Goal: Task Accomplishment & Management: Manage account settings

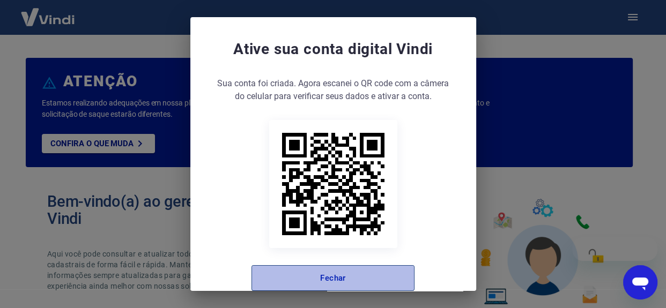
click at [348, 274] on button "Fechar" at bounding box center [332, 278] width 163 height 26
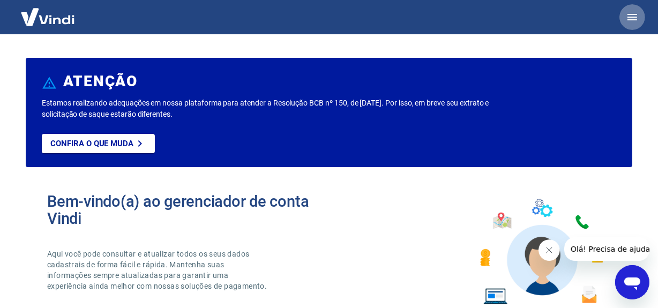
click at [638, 19] on icon "button" at bounding box center [632, 17] width 13 height 13
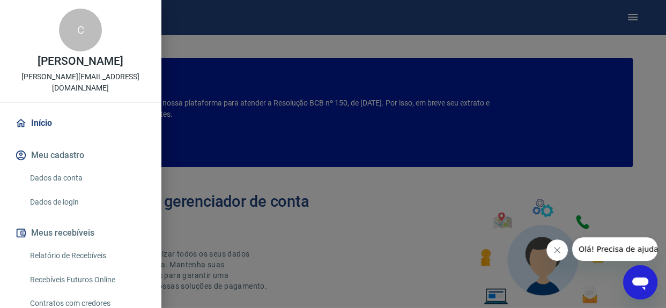
click at [92, 271] on link "Recebíveis Futuros Online" at bounding box center [87, 280] width 122 height 22
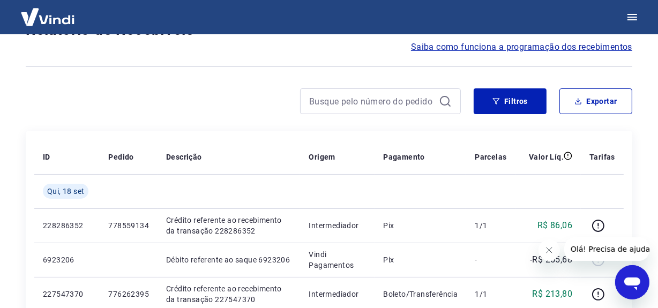
scroll to position [146, 0]
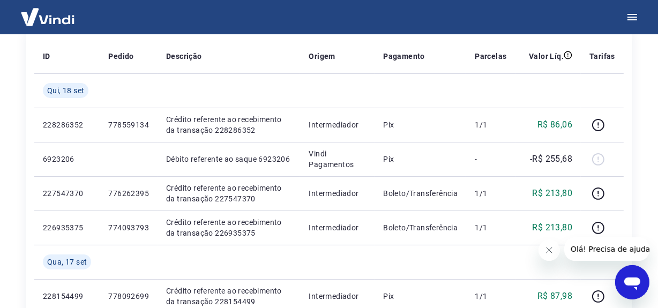
click at [550, 250] on icon "Fechar mensagem da empresa" at bounding box center [549, 249] width 9 height 9
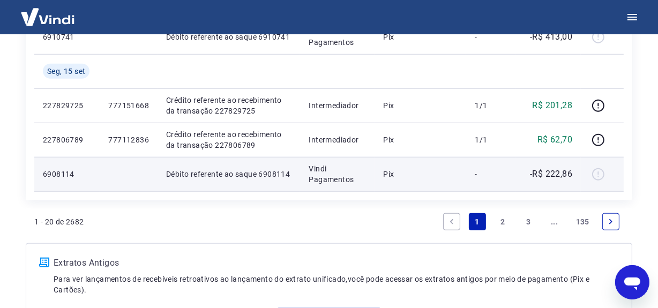
scroll to position [851, 0]
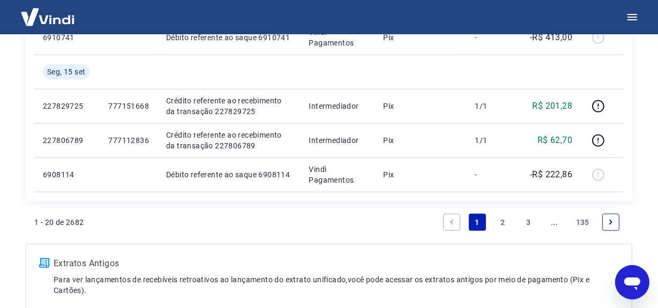
click at [505, 220] on link "2" at bounding box center [503, 222] width 17 height 17
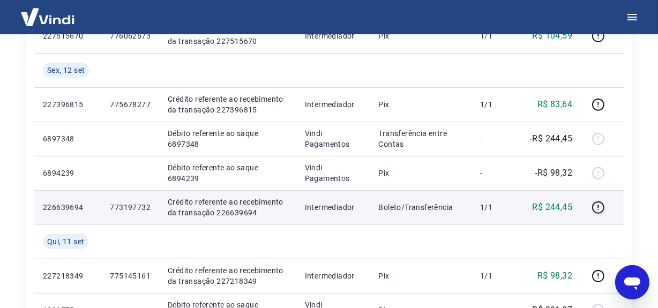
scroll to position [531, 0]
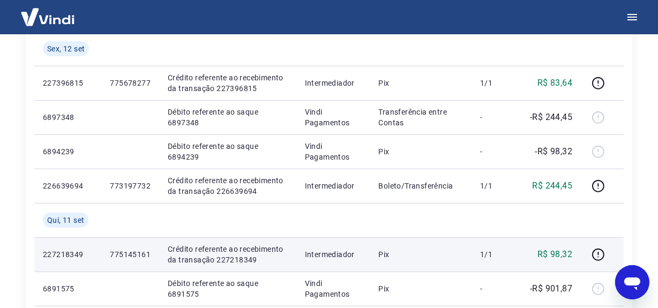
click at [221, 262] on p "Crédito referente ao recebimento da transação 227218349" at bounding box center [228, 254] width 120 height 21
click at [223, 260] on p "Crédito referente ao recebimento da transação 227218349" at bounding box center [228, 254] width 120 height 21
copy p "227218349"
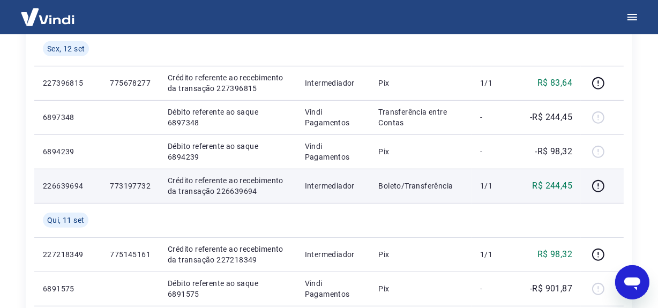
click at [240, 189] on p "Crédito referente ao recebimento da transação 226639694" at bounding box center [228, 185] width 120 height 21
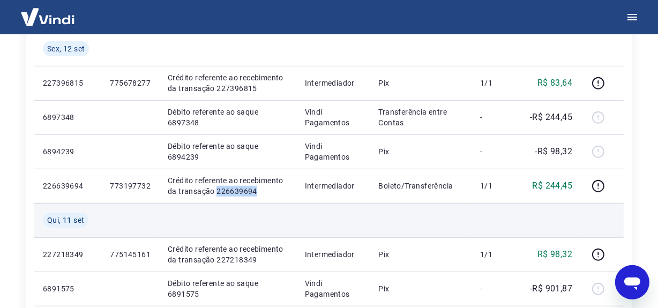
copy p "226639694"
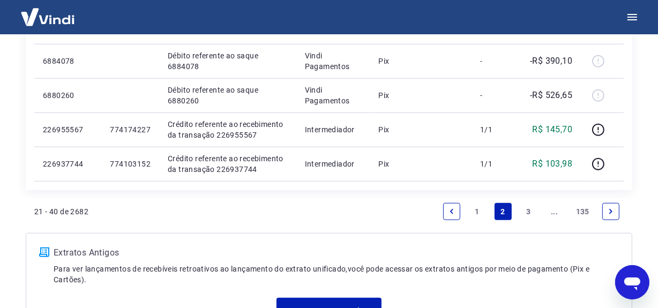
scroll to position [974, 0]
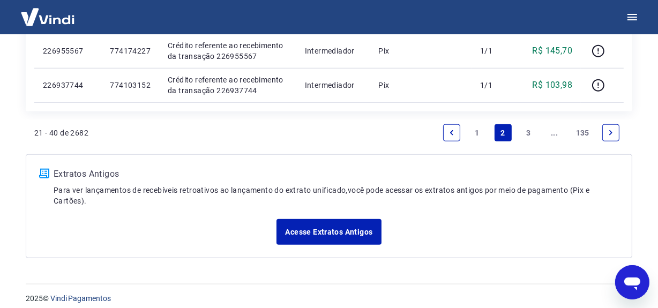
click at [478, 133] on link "1" at bounding box center [477, 132] width 17 height 17
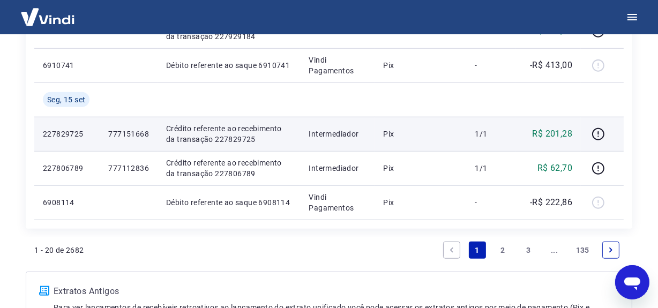
scroll to position [851, 0]
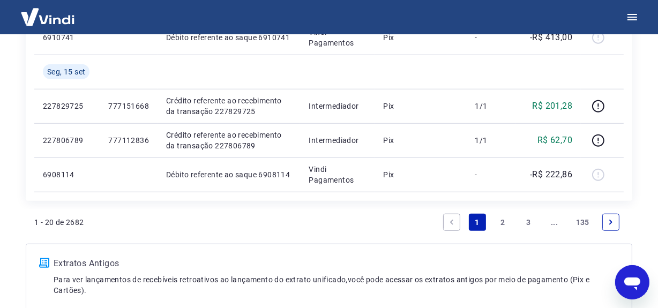
click at [505, 220] on link "2" at bounding box center [503, 222] width 17 height 17
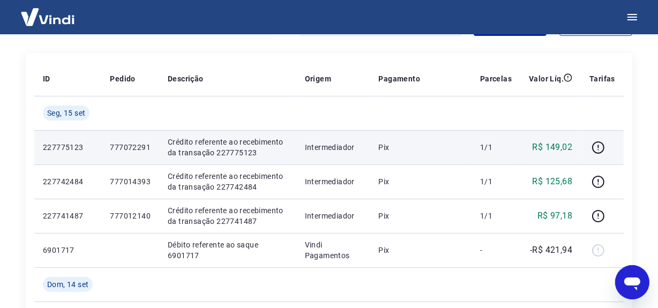
scroll to position [140, 0]
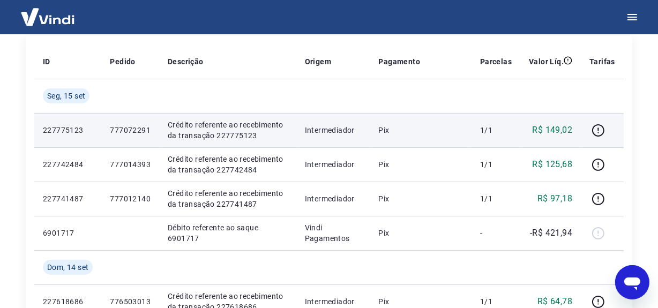
click at [482, 137] on td "1/1" at bounding box center [496, 130] width 49 height 34
click at [229, 133] on p "Crédito referente ao recebimento da transação 227775123" at bounding box center [228, 130] width 120 height 21
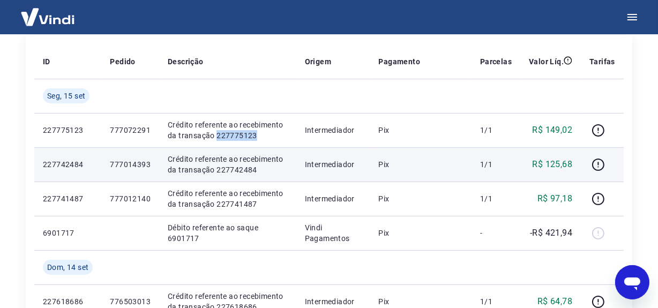
copy p "227775123"
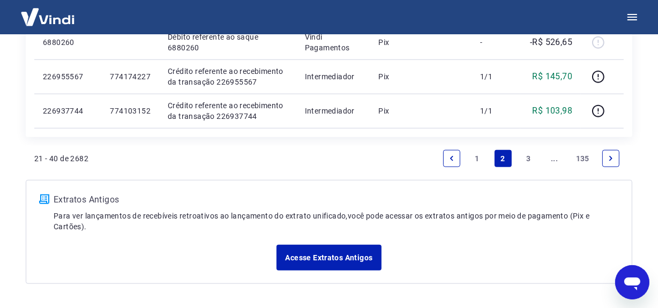
scroll to position [982, 0]
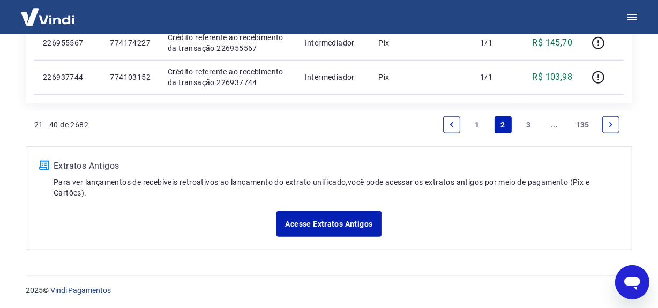
click at [481, 123] on link "1" at bounding box center [477, 124] width 17 height 17
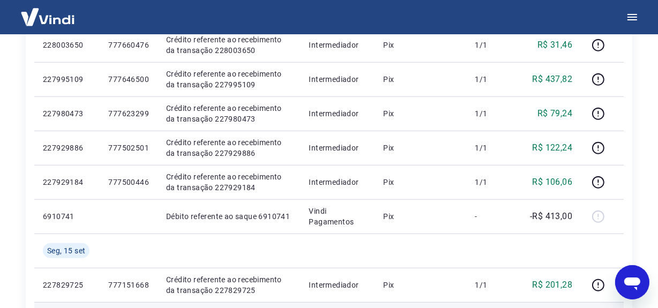
scroll to position [851, 0]
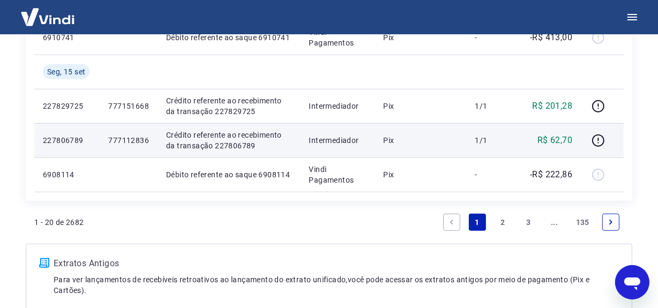
click at [227, 143] on p "Crédito referente ao recebimento da transação 227806789" at bounding box center [228, 140] width 125 height 21
copy p "227806789"
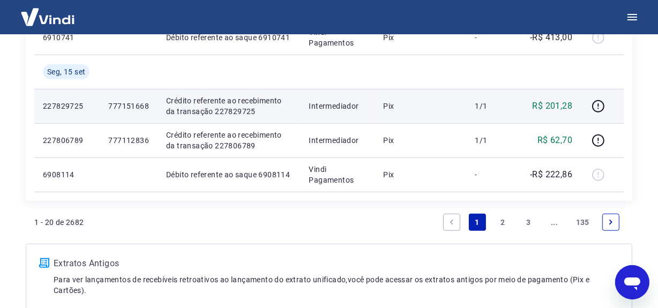
click at [214, 112] on p "Crédito referente ao recebimento da transação 227829725" at bounding box center [228, 105] width 125 height 21
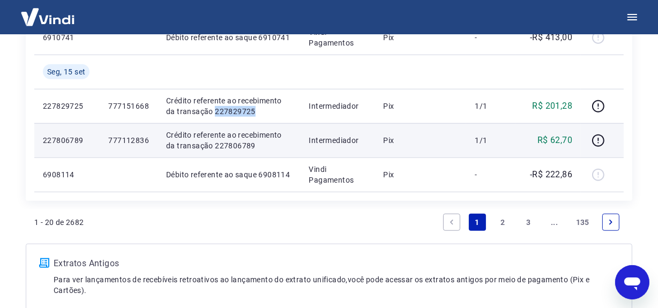
copy p "227829725"
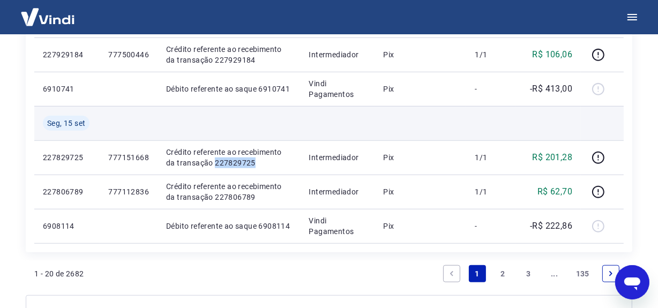
scroll to position [802, 0]
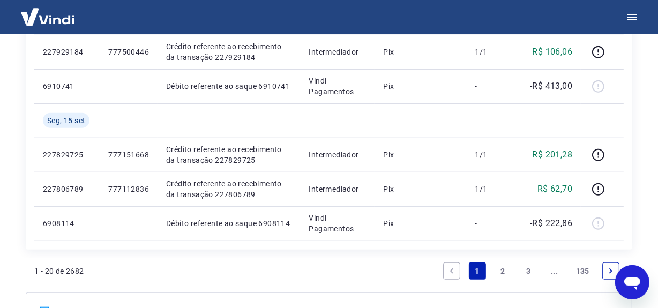
click at [502, 267] on link "2" at bounding box center [503, 271] width 17 height 17
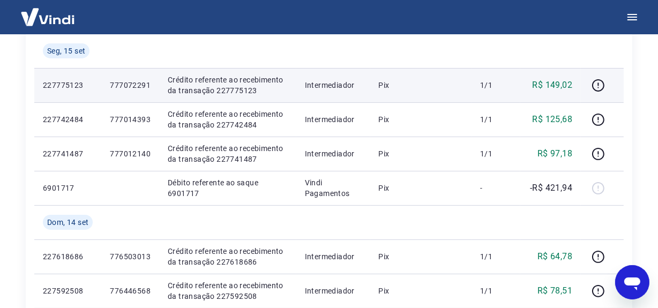
scroll to position [189, 0]
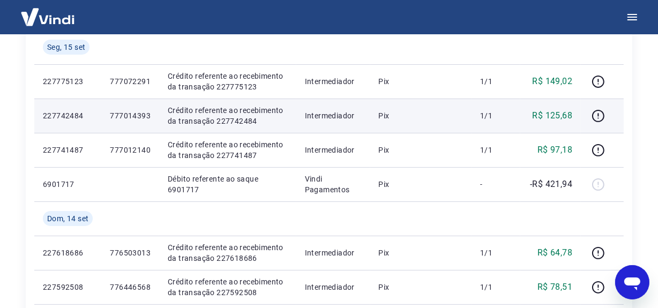
drag, startPoint x: 431, startPoint y: 162, endPoint x: 363, endPoint y: 124, distance: 77.5
click at [430, 158] on td "Pix" at bounding box center [420, 150] width 101 height 34
click at [238, 117] on p "Crédito referente ao recebimento da transação 227742484" at bounding box center [228, 115] width 120 height 21
click at [238, 118] on p "Crédito referente ao recebimento da transação 227742484" at bounding box center [228, 115] width 120 height 21
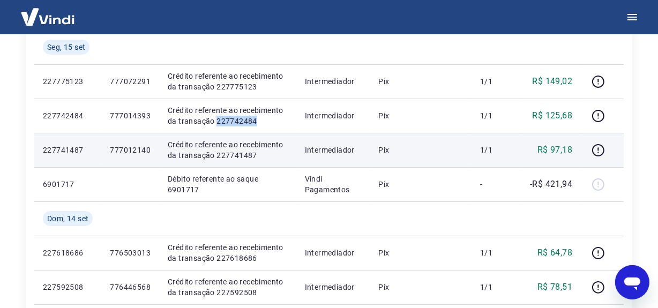
copy p "227742484"
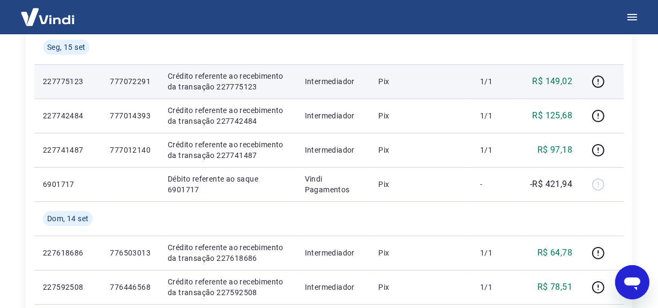
click at [227, 79] on p "Crédito referente ao recebimento da transação 227775123" at bounding box center [228, 81] width 120 height 21
click at [226, 83] on p "Crédito referente ao recebimento da transação 227775123" at bounding box center [228, 81] width 120 height 21
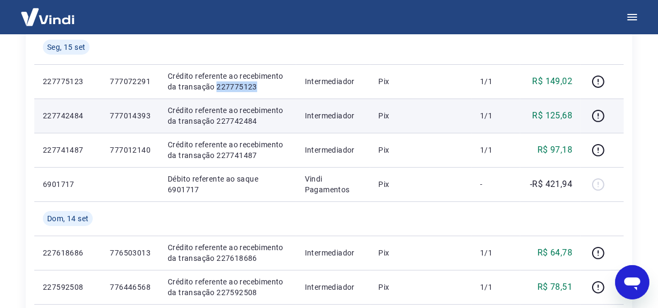
copy p "227775123"
drag, startPoint x: 468, startPoint y: 122, endPoint x: 468, endPoint y: 128, distance: 5.9
click at [468, 122] on td "Pix" at bounding box center [420, 116] width 101 height 34
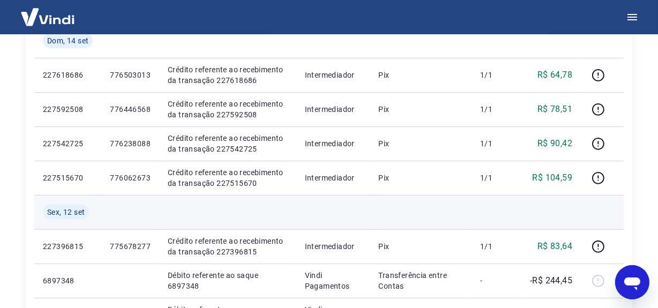
scroll to position [384, 0]
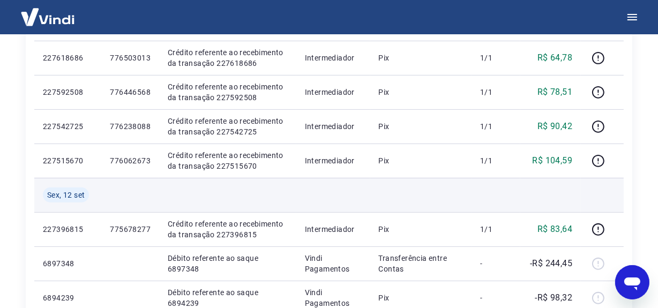
drag, startPoint x: 461, startPoint y: 213, endPoint x: 474, endPoint y: 199, distance: 18.6
click at [461, 213] on td "Pix" at bounding box center [420, 229] width 101 height 34
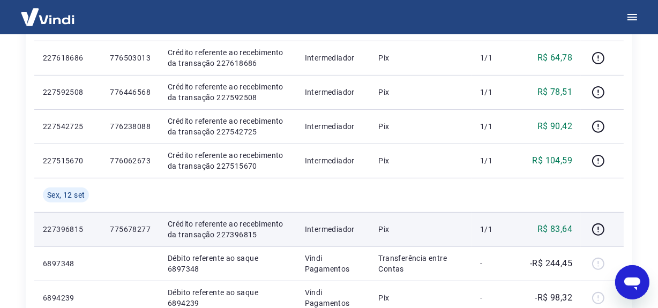
click at [234, 232] on p "Crédito referente ao recebimento da transação 227396815" at bounding box center [228, 229] width 120 height 21
copy p "227396815"
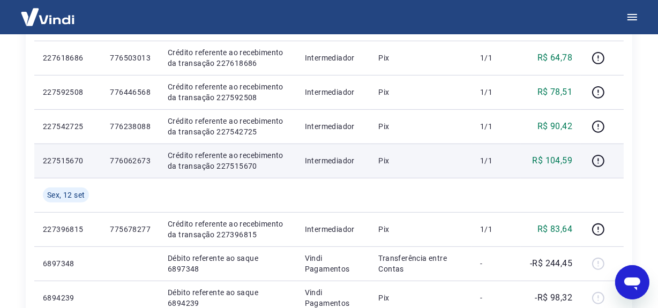
click at [230, 166] on p "Crédito referente ao recebimento da transação 227515670" at bounding box center [228, 160] width 120 height 21
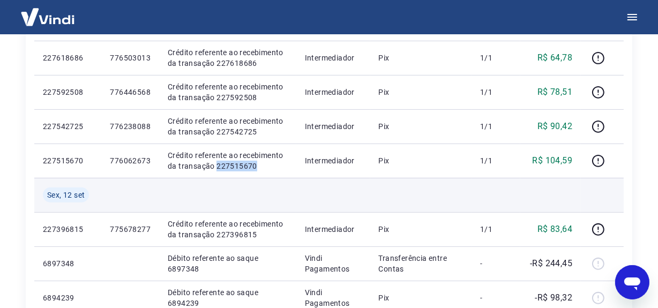
copy p "227515670"
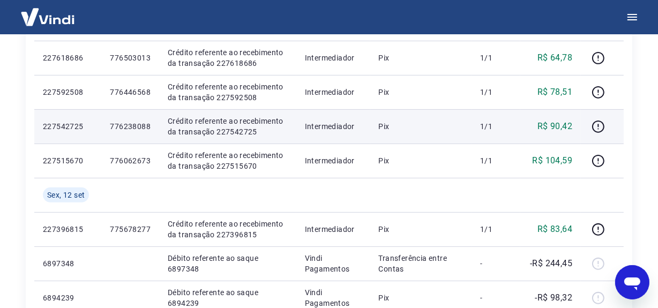
click at [233, 133] on p "Crédito referente ao recebimento da transação 227542725" at bounding box center [228, 126] width 120 height 21
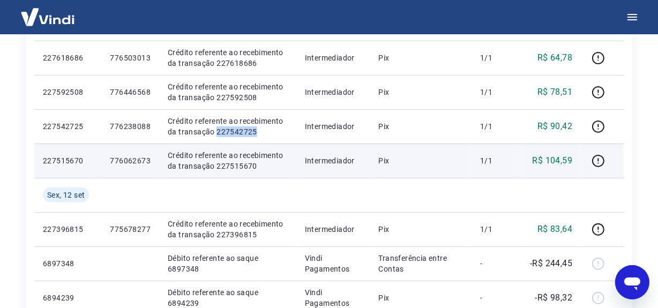
copy p "227542725"
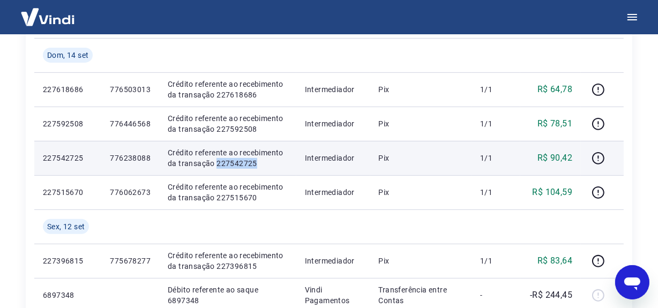
scroll to position [335, 0]
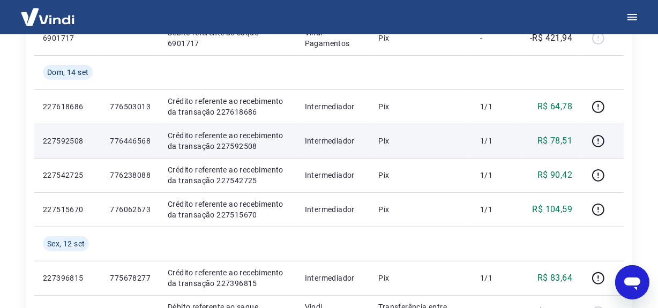
click at [232, 146] on p "Crédito referente ao recebimento da transação 227592508" at bounding box center [228, 140] width 120 height 21
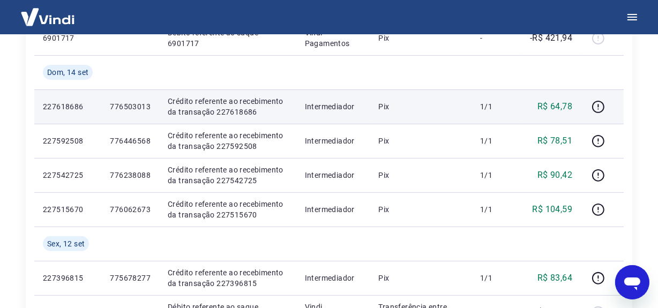
click at [228, 111] on p "Crédito referente ao recebimento da transação 227618686" at bounding box center [228, 106] width 120 height 21
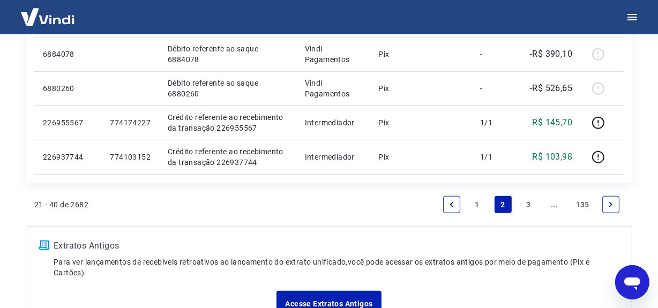
scroll to position [982, 0]
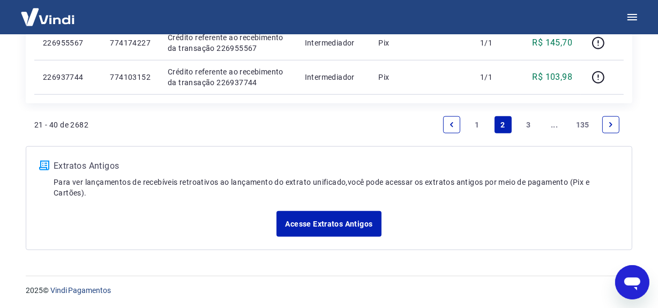
click at [476, 123] on link "1" at bounding box center [477, 124] width 17 height 17
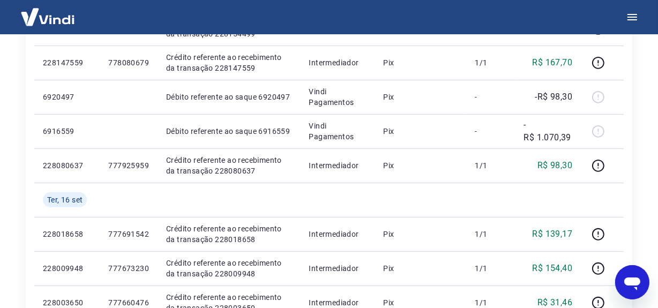
scroll to position [412, 0]
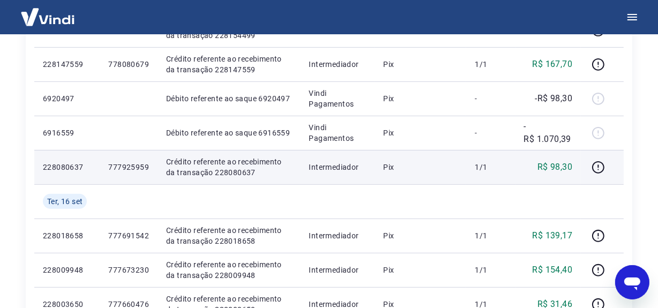
click at [212, 177] on p "Crédito referente ao recebimento da transação 228080637" at bounding box center [228, 166] width 125 height 21
click at [210, 172] on p "Crédito referente ao recebimento da transação 228080637" at bounding box center [228, 166] width 125 height 21
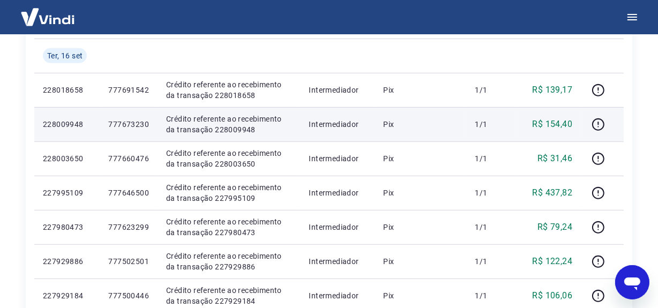
scroll to position [607, 0]
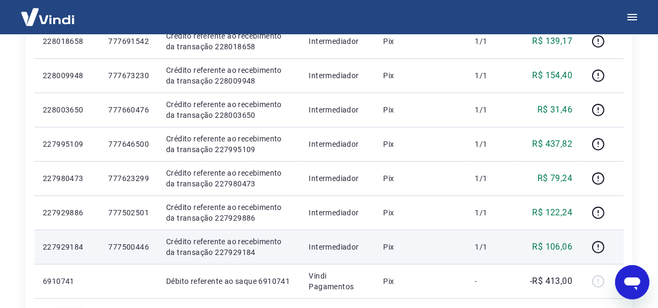
drag, startPoint x: 458, startPoint y: 242, endPoint x: 446, endPoint y: 240, distance: 11.6
click at [458, 242] on p "Pix" at bounding box center [420, 247] width 74 height 11
click at [218, 245] on p "Crédito referente ao recebimento da transação 227929184" at bounding box center [228, 246] width 125 height 21
click at [222, 253] on p "Crédito referente ao recebimento da transação 227929184" at bounding box center [228, 246] width 125 height 21
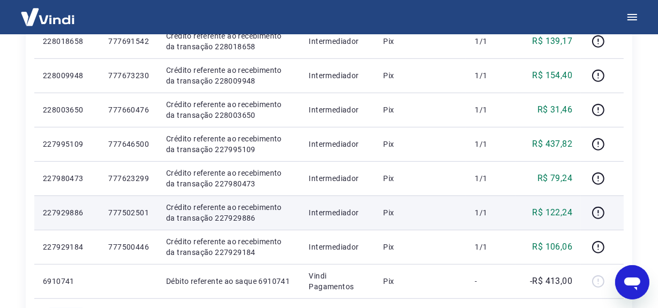
click at [212, 217] on p "Crédito referente ao recebimento da transação 227929886" at bounding box center [228, 212] width 125 height 21
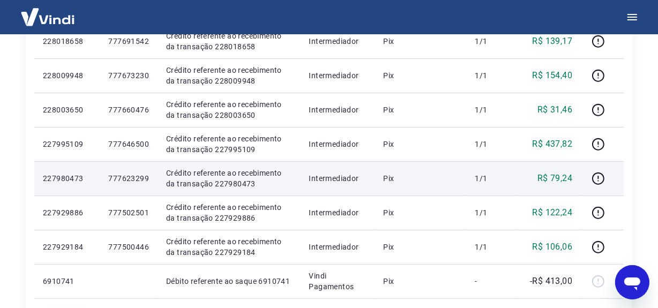
click at [222, 182] on p "Crédito referente ao recebimento da transação 227980473" at bounding box center [228, 178] width 125 height 21
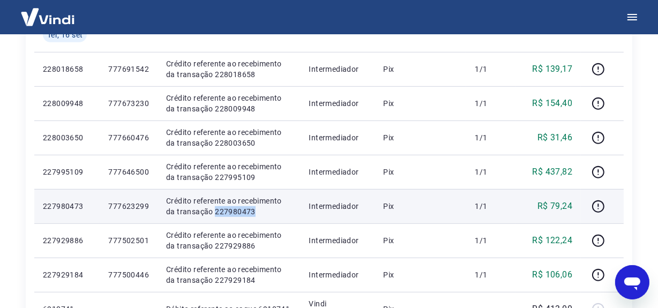
scroll to position [558, 0]
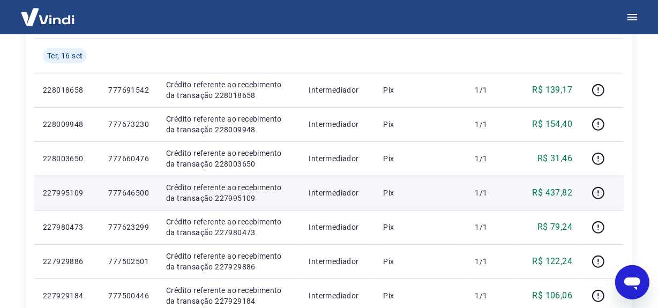
click at [209, 198] on p "Crédito referente ao recebimento da transação 227995109" at bounding box center [228, 192] width 125 height 21
click at [209, 199] on p "Crédito referente ao recebimento da transação 227995109" at bounding box center [228, 192] width 125 height 21
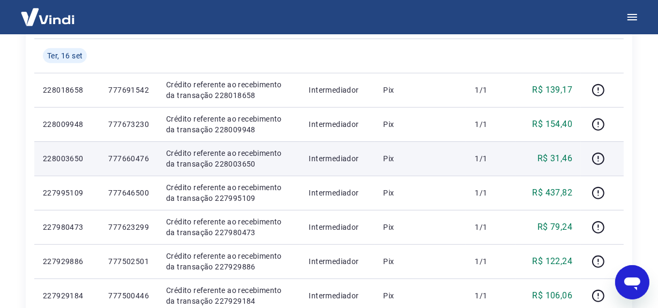
click at [233, 162] on p "Crédito referente ao recebimento da transação 228003650" at bounding box center [228, 158] width 125 height 21
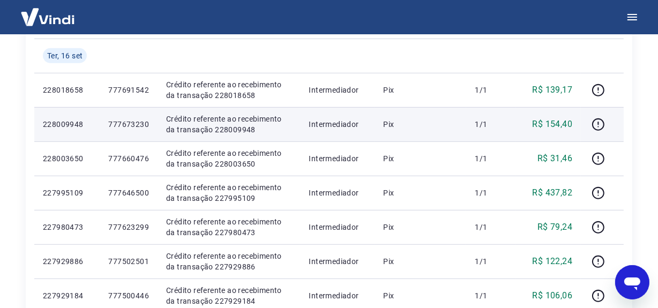
click at [221, 125] on p "Crédito referente ao recebimento da transação 228009948" at bounding box center [228, 124] width 125 height 21
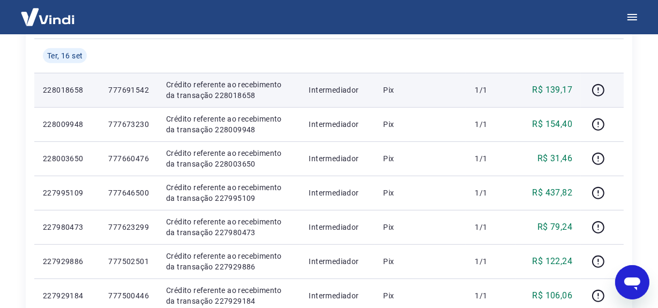
click at [227, 95] on p "Crédito referente ao recebimento da transação 228018658" at bounding box center [228, 89] width 125 height 21
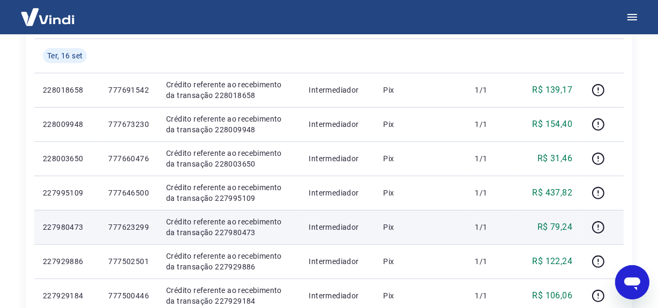
click at [231, 230] on p "Crédito referente ao recebimento da transação 227980473" at bounding box center [228, 227] width 125 height 21
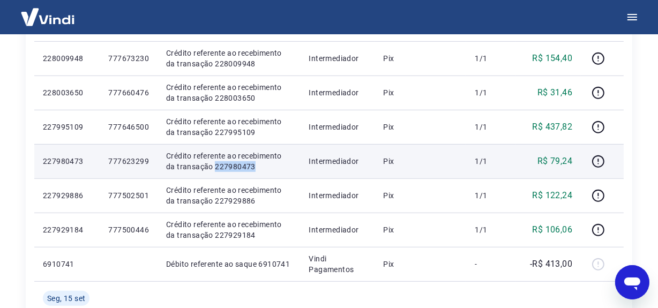
scroll to position [607, 0]
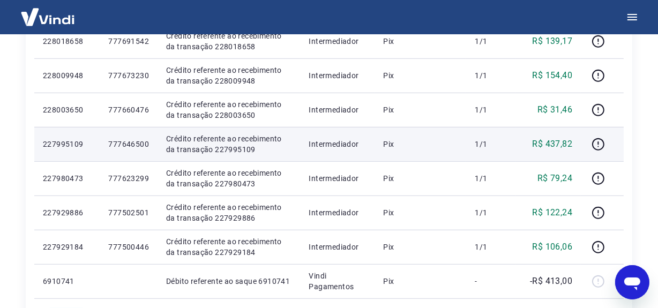
click at [553, 144] on p "R$ 437,82" at bounding box center [553, 144] width 40 height 13
